Goal: Task Accomplishment & Management: Manage account settings

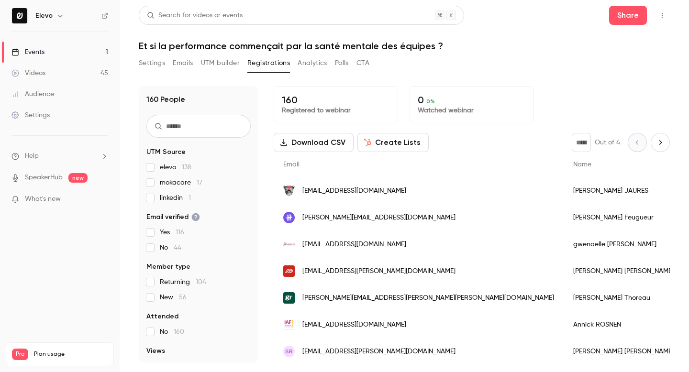
click at [156, 65] on button "Settings" at bounding box center [152, 63] width 26 height 15
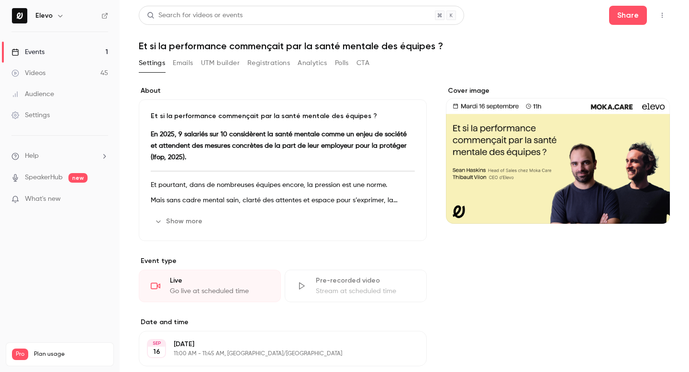
click at [252, 65] on button "Registrations" at bounding box center [268, 63] width 43 height 15
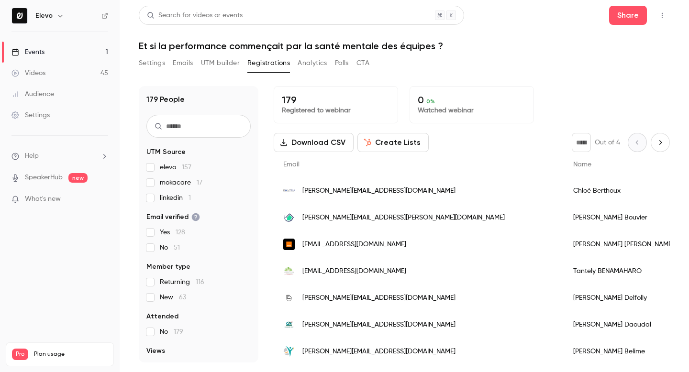
click at [156, 168] on label "elevo 157" at bounding box center [198, 168] width 104 height 10
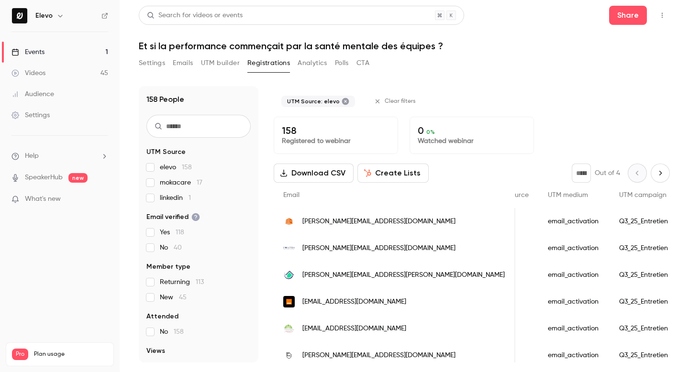
click at [653, 174] on button "Next page" at bounding box center [660, 173] width 19 height 19
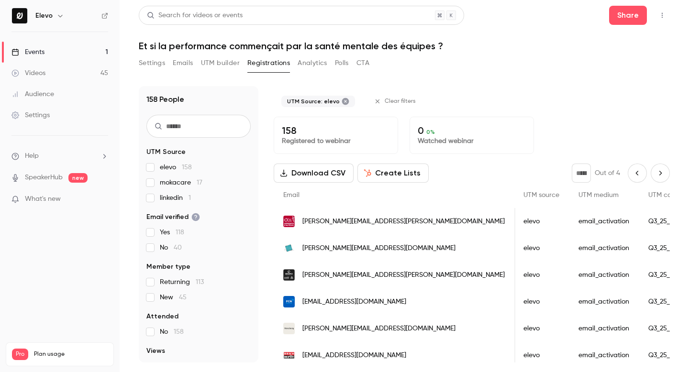
click at [659, 170] on icon "Next page" at bounding box center [660, 173] width 11 height 8
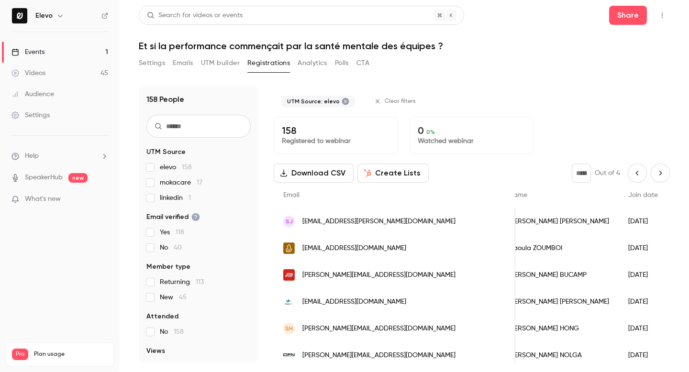
click at [636, 179] on button "Previous page" at bounding box center [637, 173] width 19 height 19
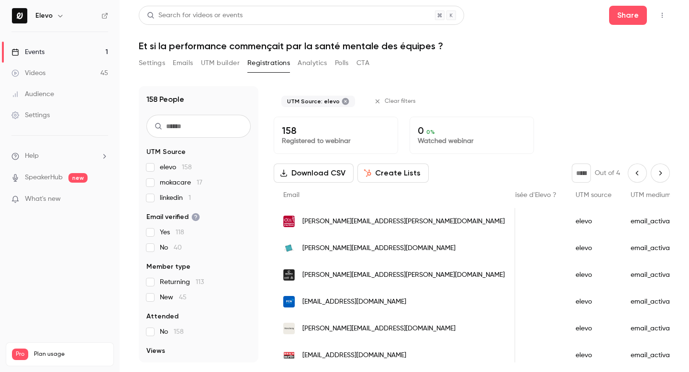
click at [634, 171] on icon "Previous page" at bounding box center [637, 173] width 11 height 8
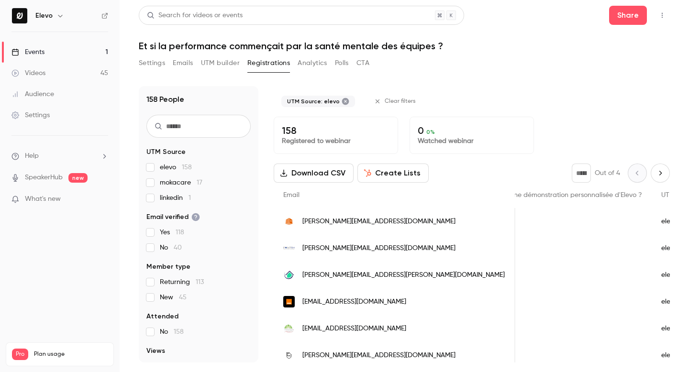
click at [661, 168] on button "Next page" at bounding box center [660, 173] width 19 height 19
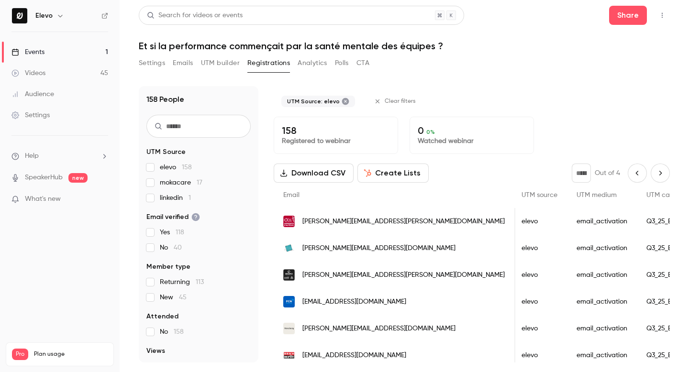
click at [656, 169] on icon "Next page" at bounding box center [660, 173] width 11 height 8
type input "*"
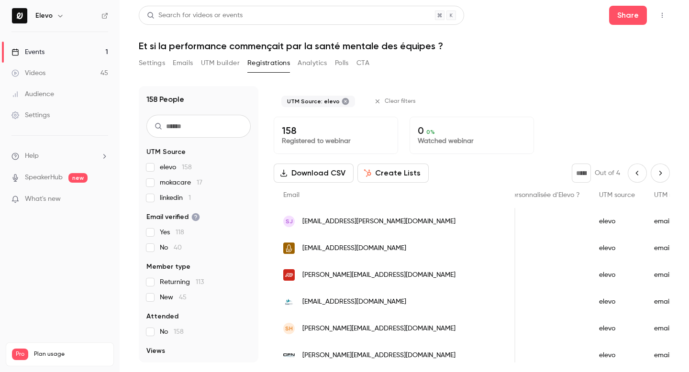
scroll to position [0, 990]
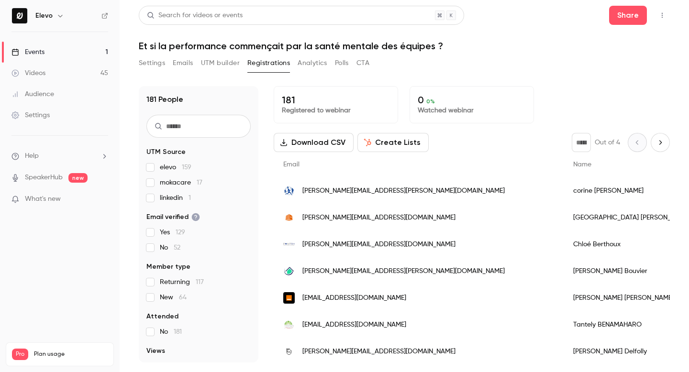
click at [157, 68] on button "Settings" at bounding box center [152, 63] width 26 height 15
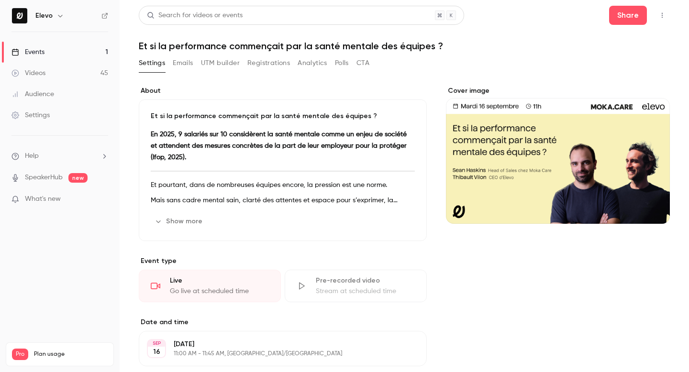
click at [186, 62] on button "Emails" at bounding box center [183, 63] width 20 height 15
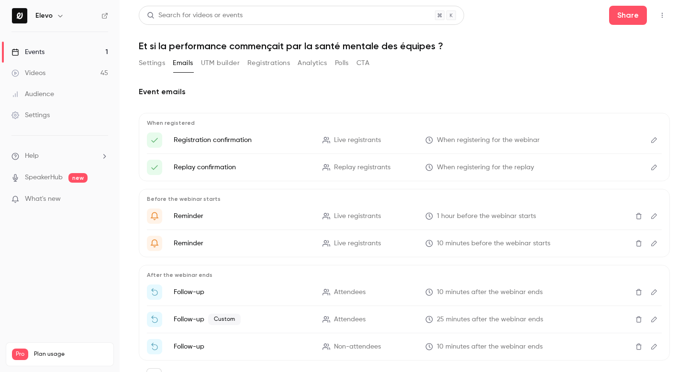
click at [251, 59] on button "Registrations" at bounding box center [268, 63] width 43 height 15
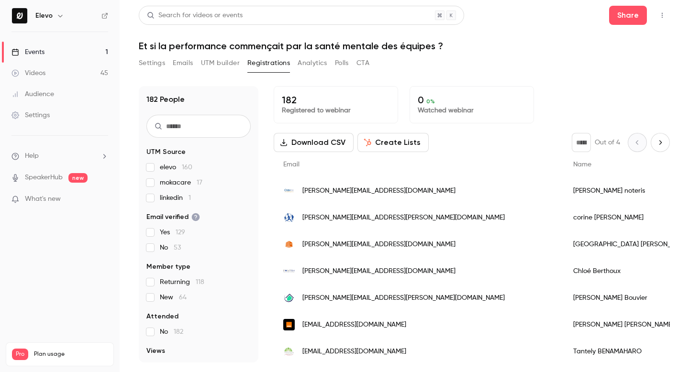
click at [52, 56] on link "Events 1" at bounding box center [60, 52] width 120 height 21
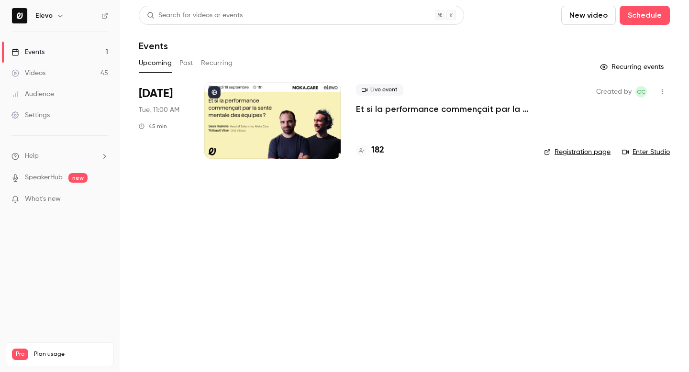
click at [392, 111] on p "Et si la performance commençait par la santé mentale des équipes ?" at bounding box center [442, 108] width 173 height 11
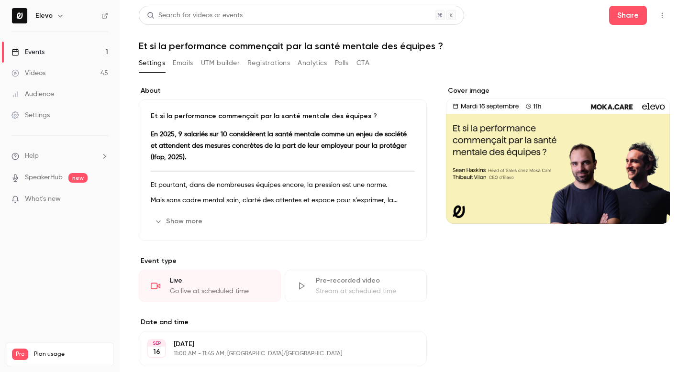
click at [276, 62] on button "Registrations" at bounding box center [268, 63] width 43 height 15
